Goal: Task Accomplishment & Management: Use online tool/utility

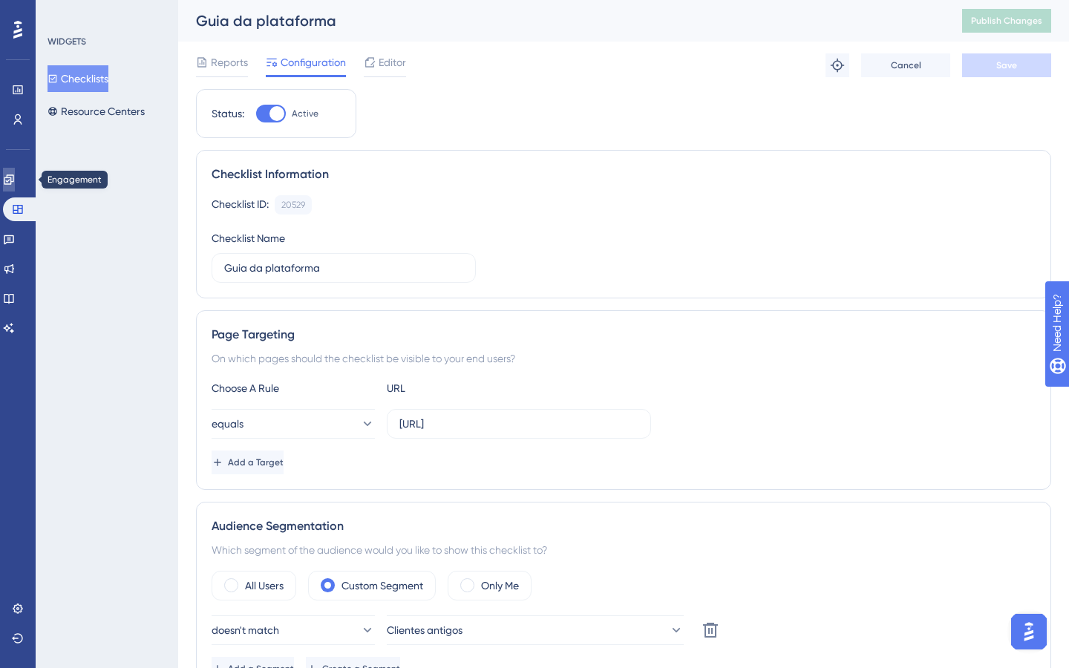
click at [14, 181] on icon at bounding box center [9, 180] width 12 height 12
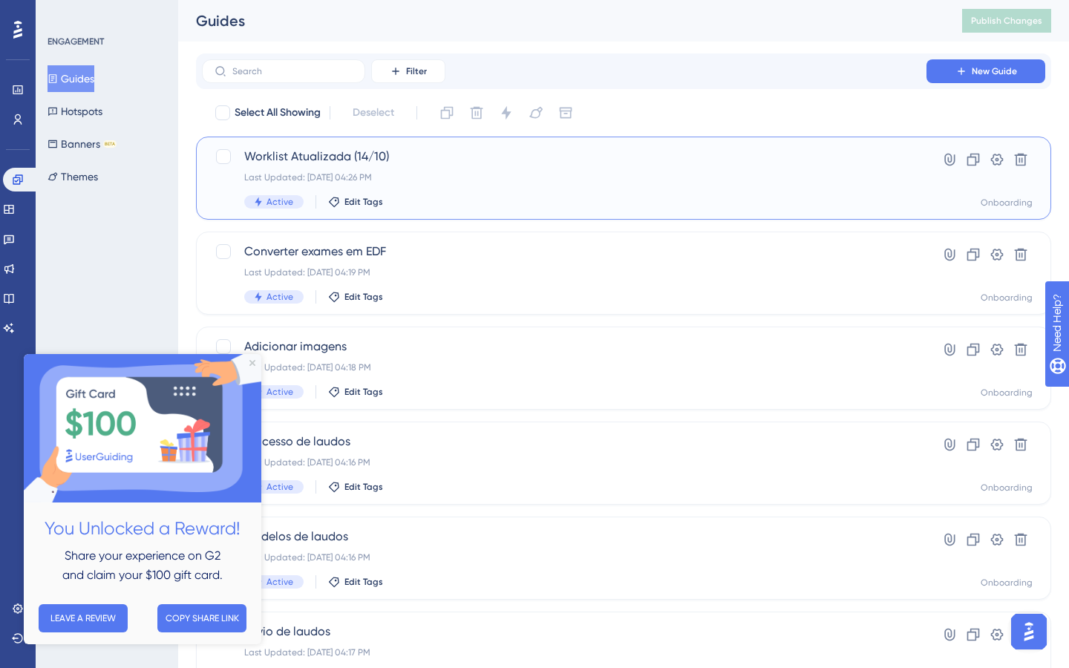
click at [502, 165] on span "Worklist Atualizada (14/10)" at bounding box center [564, 157] width 640 height 18
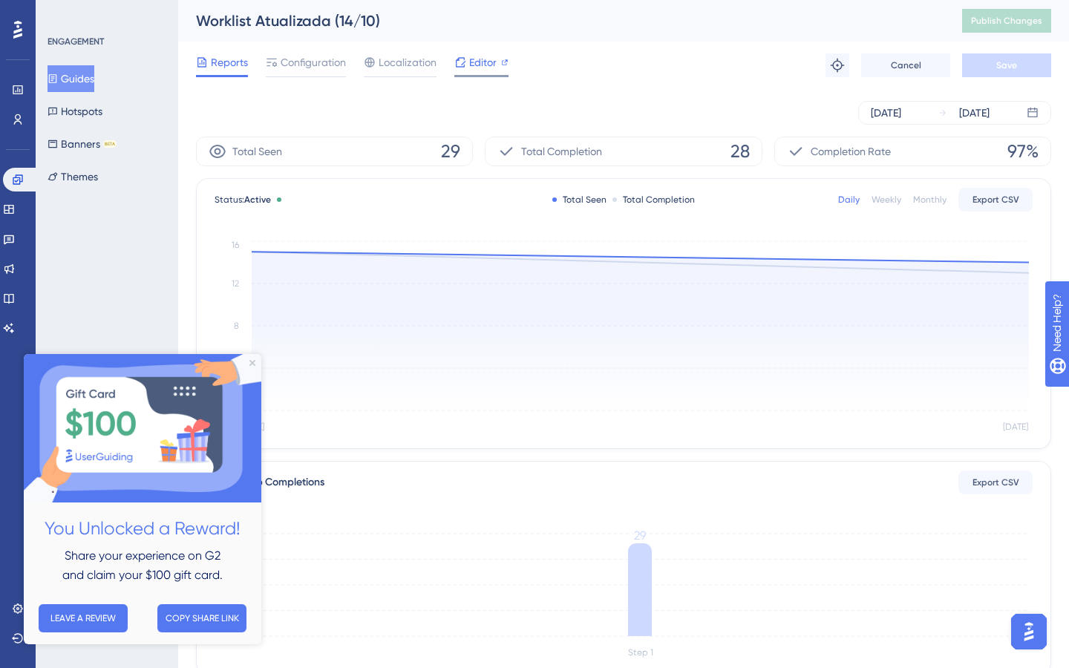
click at [485, 65] on span "Editor" at bounding box center [482, 62] width 27 height 18
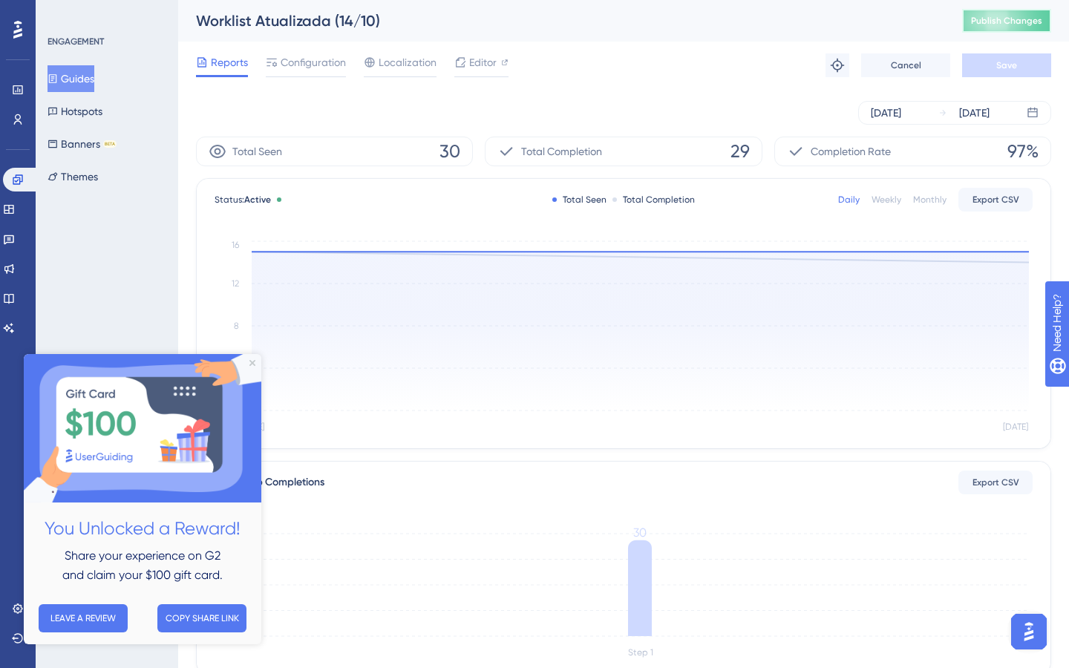
click at [991, 16] on span "Publish Changes" at bounding box center [1006, 21] width 71 height 12
click at [468, 59] on div "Editor" at bounding box center [482, 62] width 54 height 18
